Goal: Task Accomplishment & Management: Manage account settings

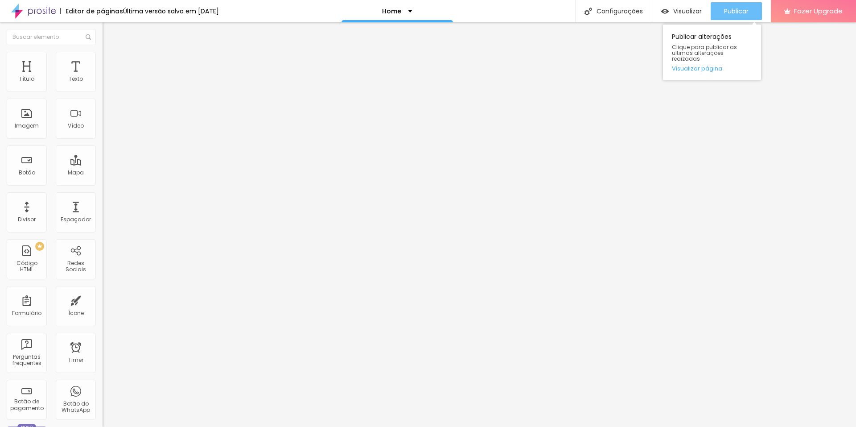
click at [757, 12] on button "Publicar" at bounding box center [736, 11] width 51 height 18
click at [678, 12] on span "Visualizar" at bounding box center [687, 11] width 29 height 7
click at [103, 61] on li "Avançado" at bounding box center [154, 65] width 103 height 9
click at [103, 61] on img at bounding box center [107, 65] width 8 height 8
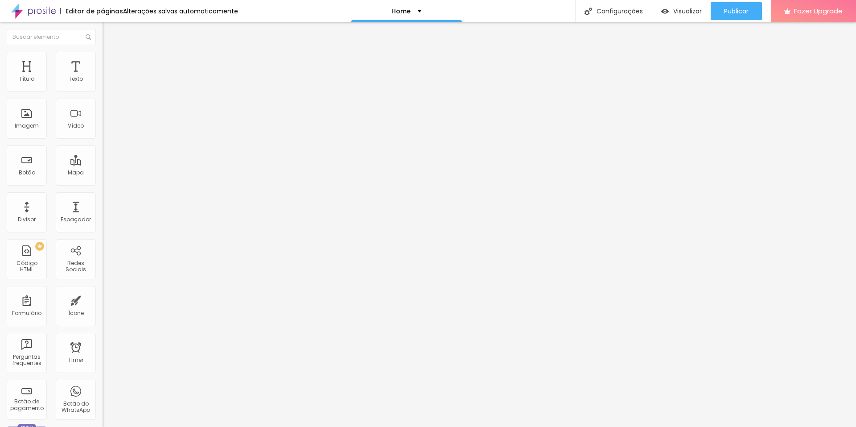
click at [103, 61] on img at bounding box center [107, 65] width 8 height 8
click at [103, 59] on li "Estilo" at bounding box center [154, 56] width 103 height 9
click at [103, 52] on li "Conteúdo" at bounding box center [154, 47] width 103 height 9
click at [103, 140] on span "Original" at bounding box center [113, 136] width 21 height 8
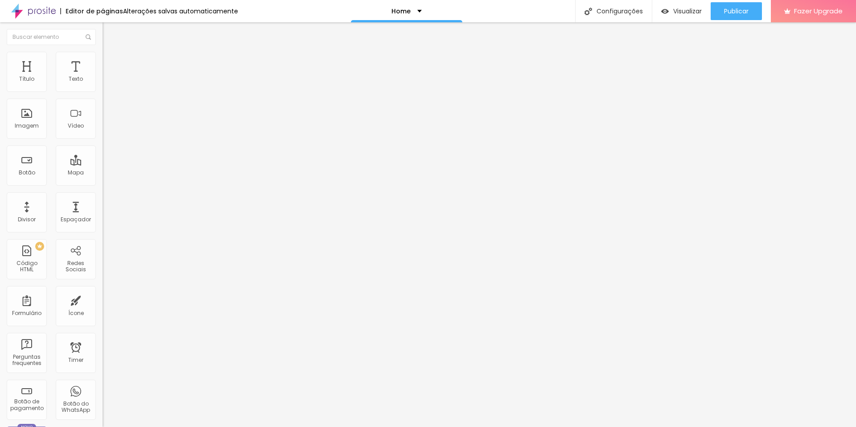
click at [103, 156] on span "Quadrado" at bounding box center [117, 152] width 29 height 8
click at [103, 150] on span "Padrão" at bounding box center [113, 147] width 20 height 8
click at [103, 164] on span "Original" at bounding box center [113, 161] width 21 height 8
click at [103, 387] on div "Editar Imagem Conteúdo Estilo Avançado Trocar imagem Descrição da imagem (Alt) …" at bounding box center [154, 224] width 103 height 404
click at [103, 61] on img at bounding box center [107, 65] width 8 height 8
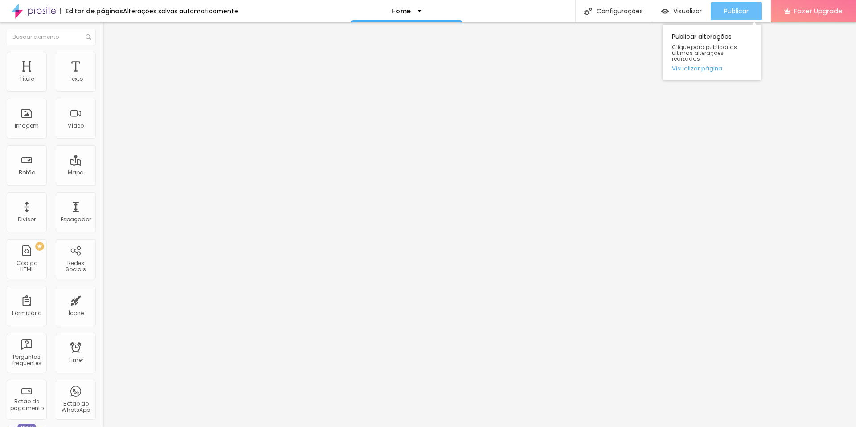
click at [744, 10] on span "Publicar" at bounding box center [736, 11] width 25 height 7
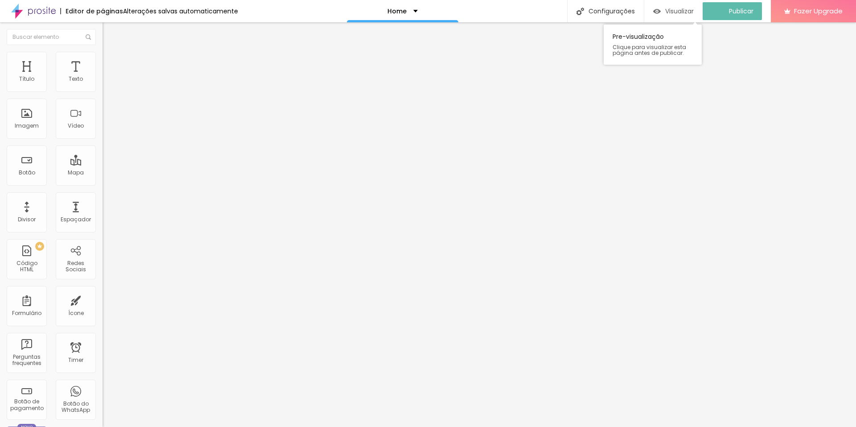
click at [684, 12] on span "Visualizar" at bounding box center [679, 11] width 29 height 7
click at [103, 77] on img at bounding box center [105, 73] width 5 height 5
drag, startPoint x: 305, startPoint y: 271, endPoint x: 235, endPoint y: 93, distance: 191.0
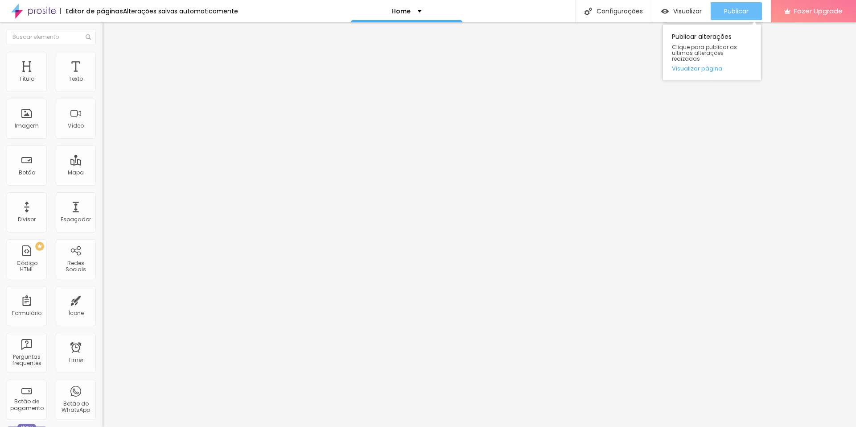
click at [728, 12] on span "Publicar" at bounding box center [736, 11] width 25 height 7
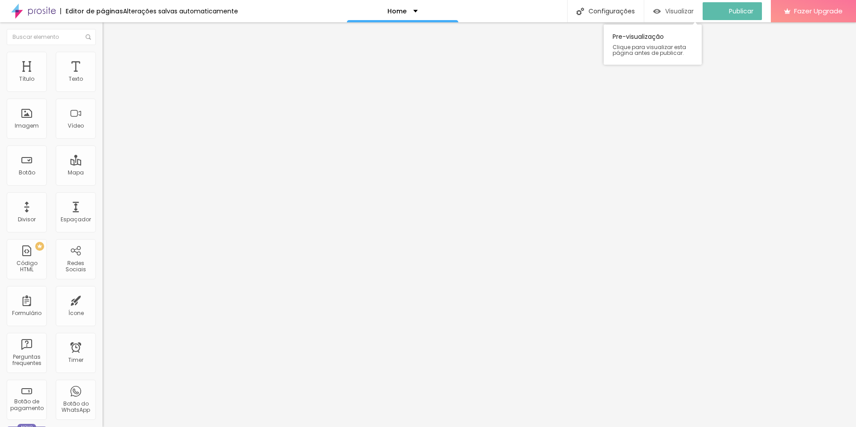
click at [669, 16] on div "Visualizar" at bounding box center [673, 11] width 41 height 18
click at [103, 77] on img at bounding box center [105, 73] width 5 height 5
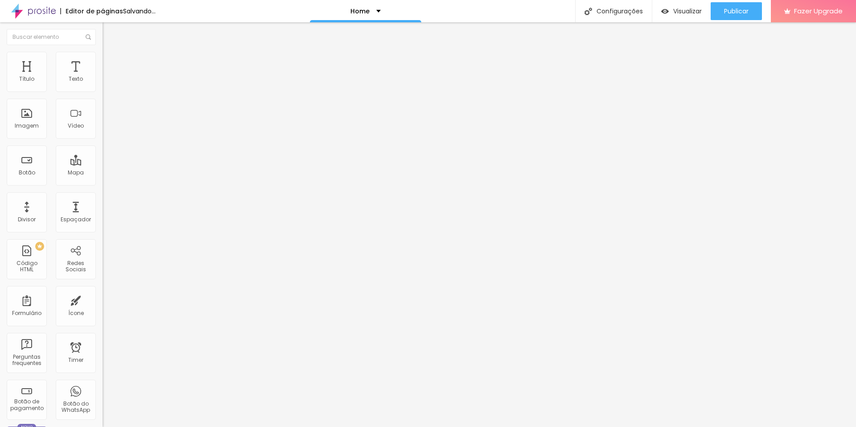
click at [745, 16] on div "Publicar" at bounding box center [736, 11] width 25 height 18
click at [699, 13] on span "Visualizar" at bounding box center [687, 11] width 29 height 7
click at [103, 140] on span "Original" at bounding box center [113, 136] width 21 height 8
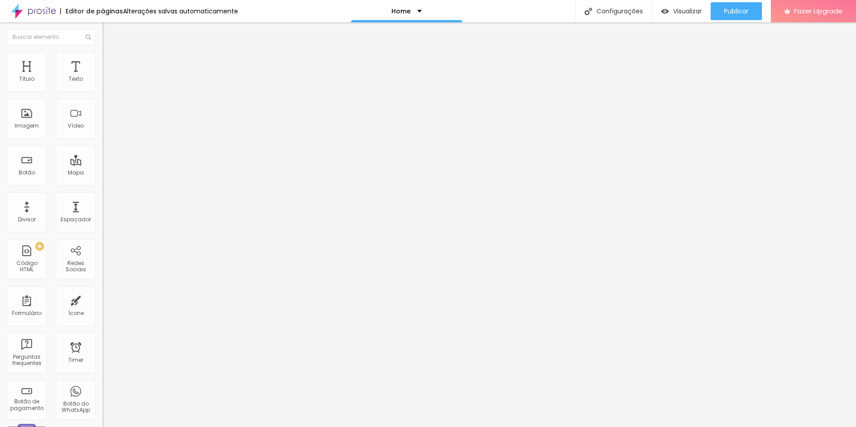
click at [103, 150] on span "Padrão" at bounding box center [113, 147] width 20 height 8
click at [103, 140] on span "Original" at bounding box center [113, 136] width 21 height 8
click at [103, 150] on span "Padrão" at bounding box center [113, 147] width 20 height 8
click at [103, 140] on span "Original" at bounding box center [113, 136] width 21 height 8
click at [103, 149] on div "Padrão 4:3" at bounding box center [154, 146] width 103 height 5
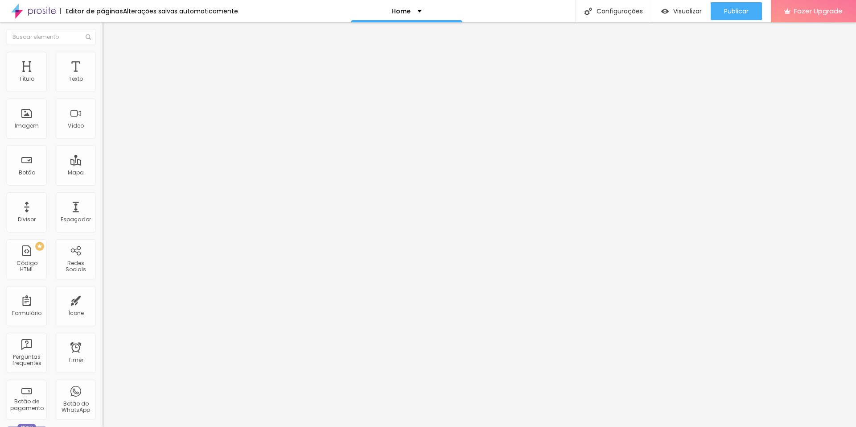
click at [103, 140] on span "Original" at bounding box center [113, 136] width 21 height 8
click at [103, 150] on span "Padrão" at bounding box center [113, 147] width 20 height 8
click at [103, 140] on span "Original" at bounding box center [113, 136] width 21 height 8
click at [103, 150] on span "Padrão" at bounding box center [113, 147] width 20 height 8
click at [103, 140] on span "Original" at bounding box center [113, 136] width 21 height 8
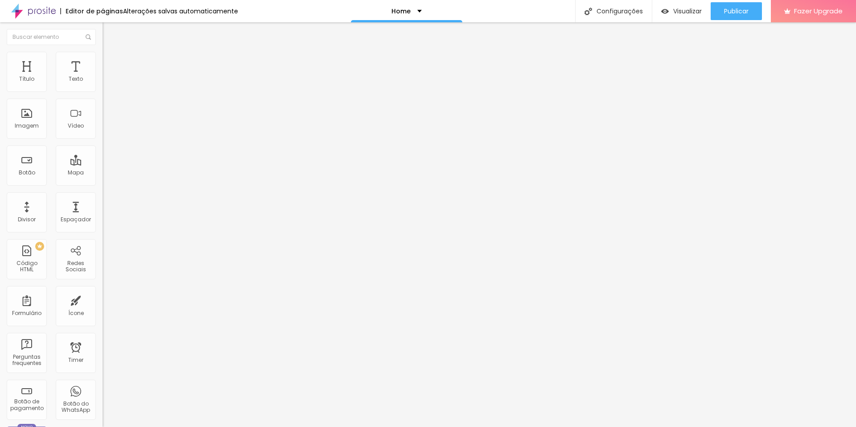
click at [103, 150] on span "Padrão" at bounding box center [113, 147] width 20 height 8
click at [103, 140] on span "Original" at bounding box center [113, 136] width 21 height 8
click at [103, 150] on span "Padrão" at bounding box center [113, 147] width 20 height 8
click at [103, 140] on span "Original" at bounding box center [113, 136] width 21 height 8
click at [103, 150] on span "Padrão" at bounding box center [113, 147] width 20 height 8
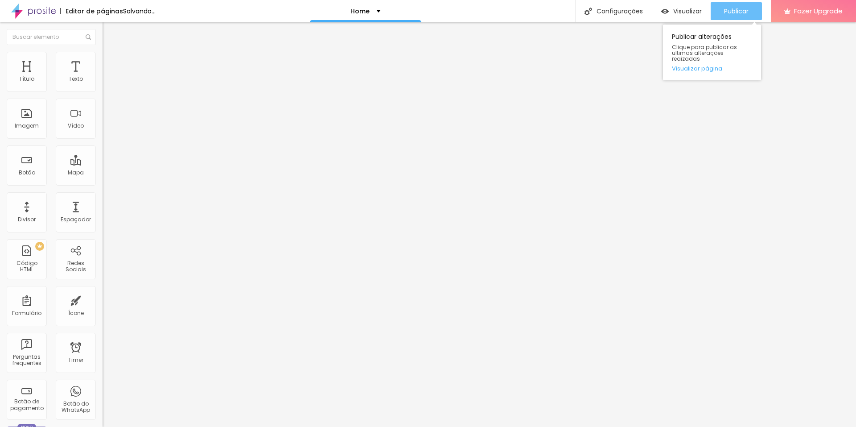
click at [719, 11] on button "Publicar" at bounding box center [736, 11] width 51 height 18
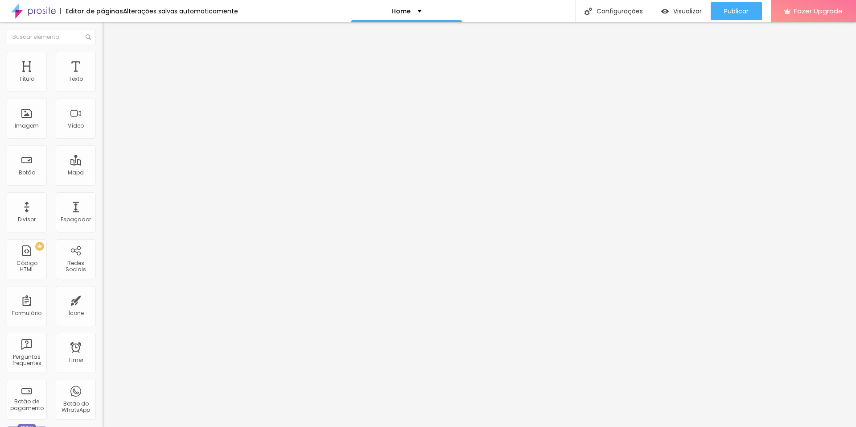
click at [103, 77] on span "Trocar imagem" at bounding box center [127, 73] width 49 height 8
drag, startPoint x: 737, startPoint y: 7, endPoint x: 707, endPoint y: 7, distance: 29.9
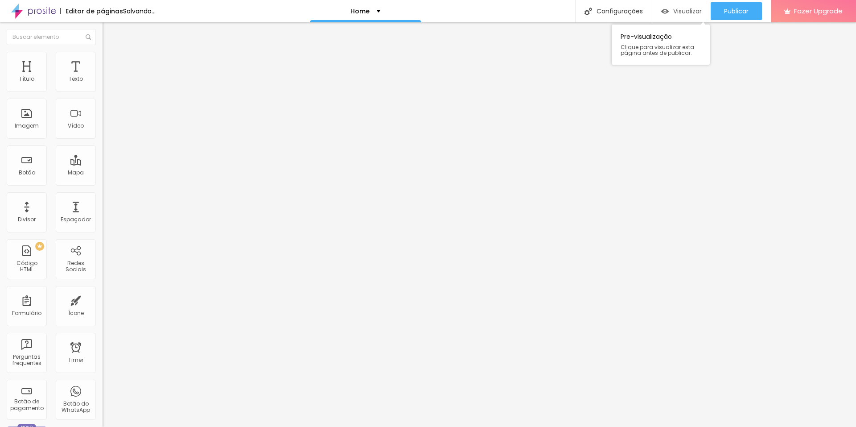
click at [737, 8] on span "Publicar" at bounding box center [736, 11] width 25 height 7
click at [103, 77] on span "Trocar imagem" at bounding box center [127, 73] width 49 height 8
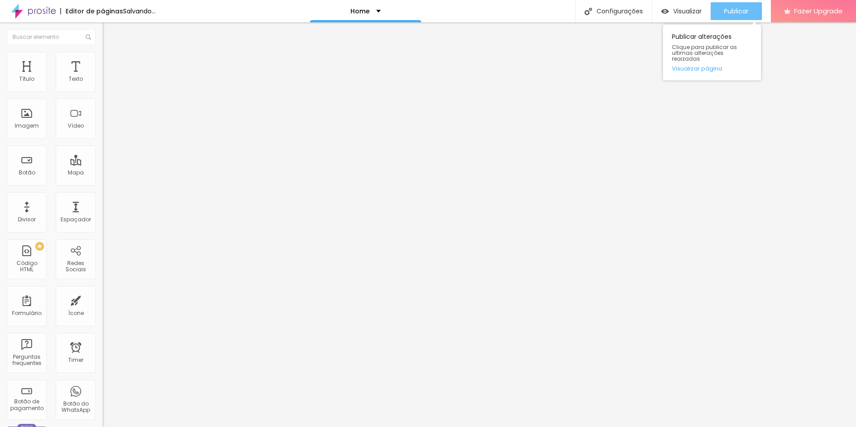
click at [746, 18] on div "Publicar" at bounding box center [736, 11] width 25 height 18
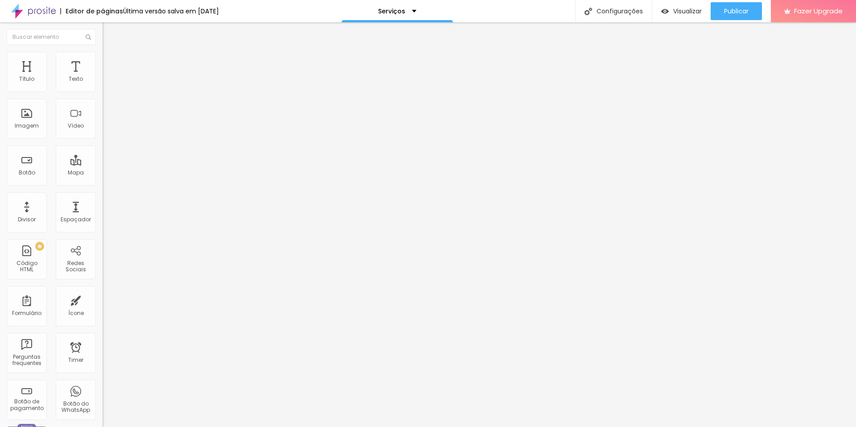
click at [103, 140] on span "Original" at bounding box center [113, 136] width 21 height 8
click at [103, 150] on span "Padrão" at bounding box center [113, 147] width 20 height 8
click at [103, 140] on span "Original" at bounding box center [113, 136] width 21 height 8
click at [103, 150] on span "Padrão" at bounding box center [113, 147] width 20 height 8
click at [103, 140] on span "Original" at bounding box center [113, 136] width 21 height 8
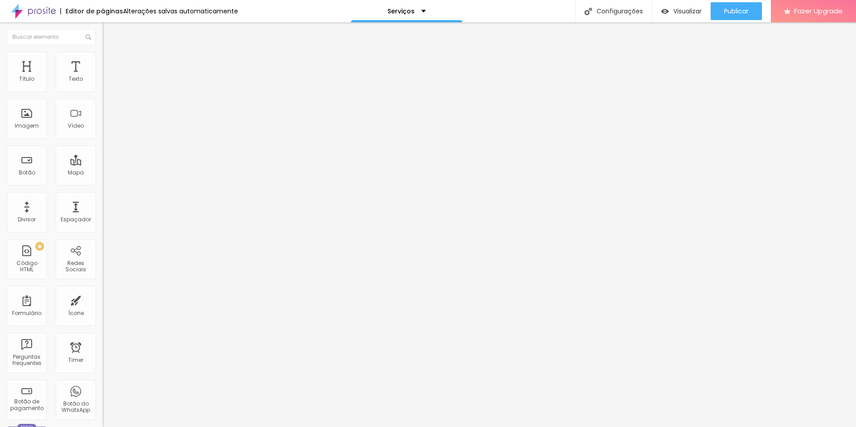
click at [103, 150] on span "Padrão" at bounding box center [113, 147] width 20 height 8
click at [103, 140] on span "Original" at bounding box center [113, 136] width 21 height 8
click at [103, 149] on div "Padrão 4:3" at bounding box center [154, 146] width 103 height 5
click at [103, 163] on div "Proporção Original Cinema 16:9 Padrão 4:3 Quadrado 1:1 Original" at bounding box center [154, 145] width 103 height 35
click at [103, 140] on span "Original" at bounding box center [113, 136] width 21 height 8
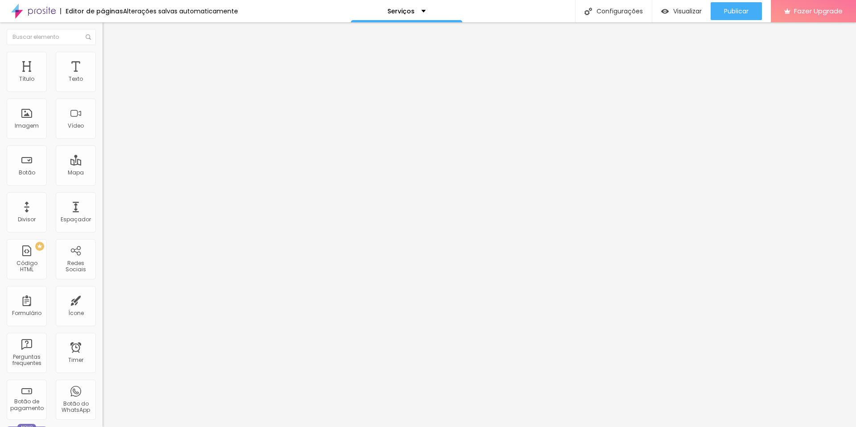
click at [103, 150] on span "Padrão" at bounding box center [113, 147] width 20 height 8
click at [103, 163] on div "Proporção Original Cinema 16:9 Padrão 4:3 Quadrado 1:1 Original" at bounding box center [154, 145] width 103 height 35
click at [103, 140] on span "Original" at bounding box center [113, 136] width 21 height 8
click at [103, 150] on span "Padrão" at bounding box center [113, 147] width 20 height 8
click at [103, 140] on span "Original" at bounding box center [113, 136] width 21 height 8
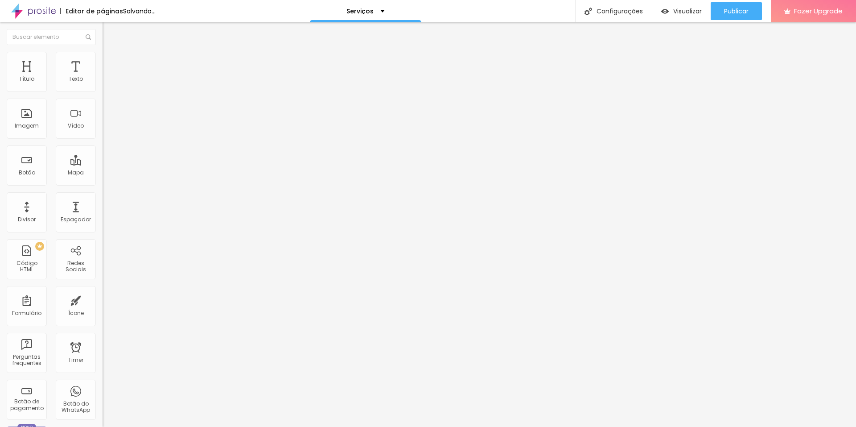
click at [103, 150] on span "Padrão" at bounding box center [113, 147] width 20 height 8
click at [103, 140] on span "Original" at bounding box center [113, 136] width 21 height 8
click at [103, 150] on span "Padrão" at bounding box center [113, 147] width 20 height 8
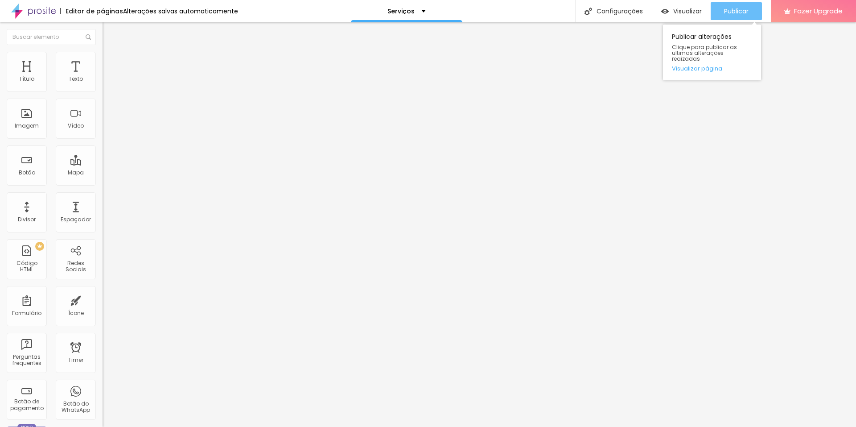
click at [750, 12] on button "Publicar" at bounding box center [736, 11] width 51 height 18
click at [103, 77] on span "Trocar imagem" at bounding box center [127, 73] width 49 height 8
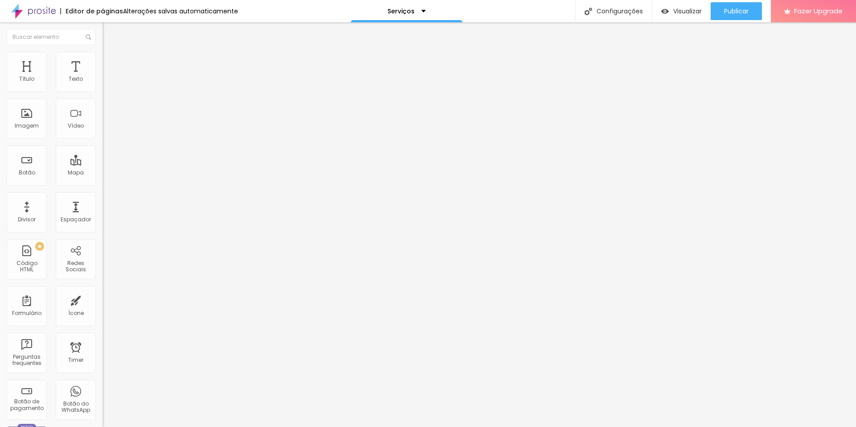
click at [731, 16] on div "Publicar" at bounding box center [736, 11] width 25 height 18
